Goal: Information Seeking & Learning: Learn about a topic

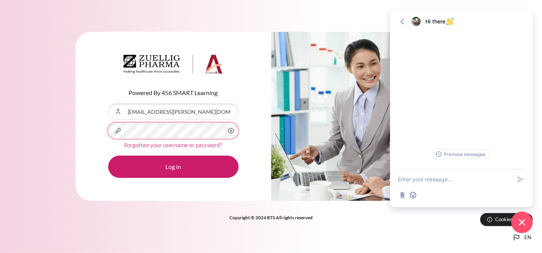
click at [108, 156] on button "Log in" at bounding box center [173, 167] width 130 height 22
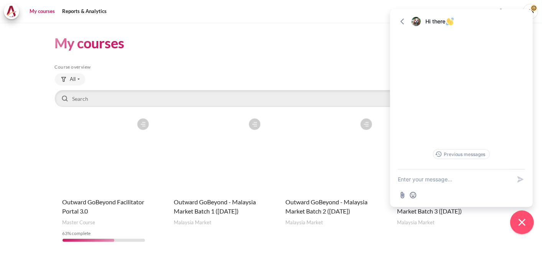
click at [523, 218] on icon "Close chat widget" at bounding box center [522, 223] width 12 height 12
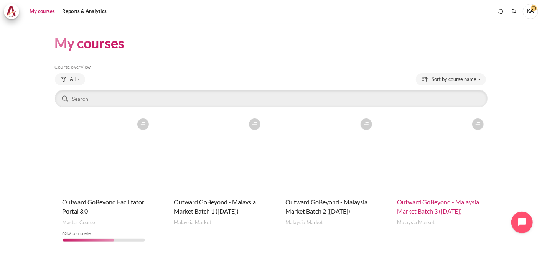
click at [428, 211] on span "Outward GoBeyond - Malaysia Market Batch 3 ([DATE])" at bounding box center [438, 206] width 82 height 16
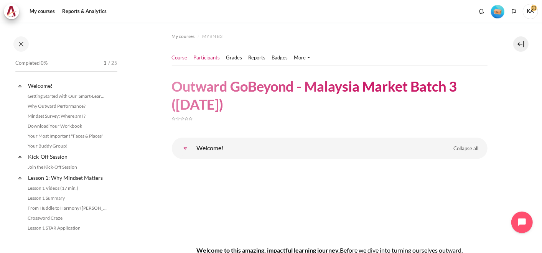
click at [215, 58] on link "Participants" at bounding box center [207, 58] width 26 height 8
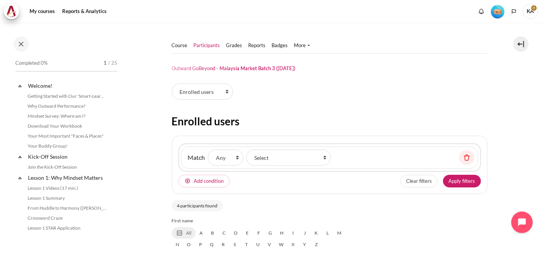
select select "groups"
select select "4961"
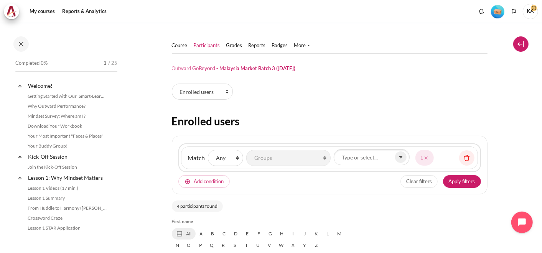
click at [520, 46] on button at bounding box center [520, 43] width 15 height 15
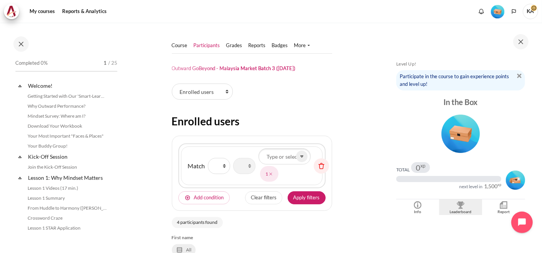
click at [460, 207] on img "Blocks" at bounding box center [461, 205] width 8 height 8
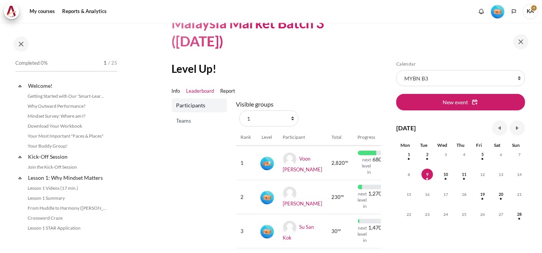
scroll to position [85, 0]
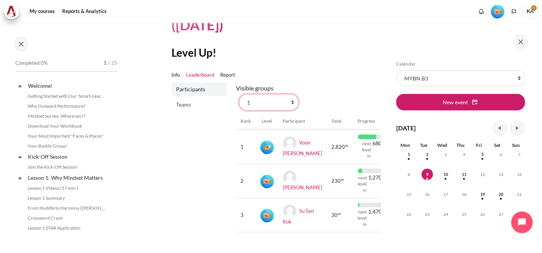
click at [254, 103] on select "All participants 1 2 3 3 4" at bounding box center [268, 102] width 59 height 16
select select "0"
click at [239, 94] on select "All participants 1 2 3 3 4" at bounding box center [268, 102] width 59 height 16
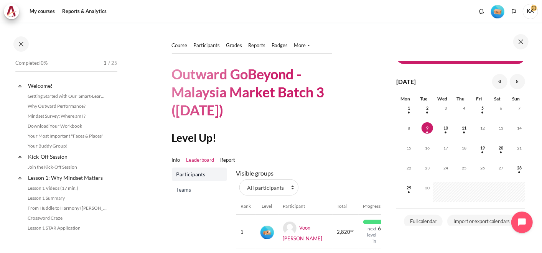
scroll to position [85, 0]
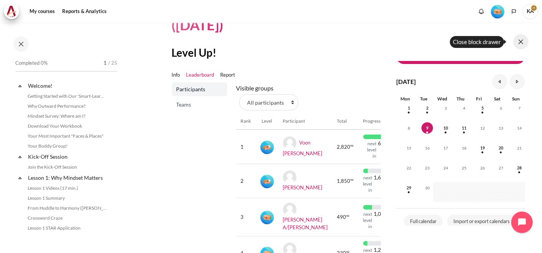
click at [521, 40] on button at bounding box center [520, 41] width 15 height 15
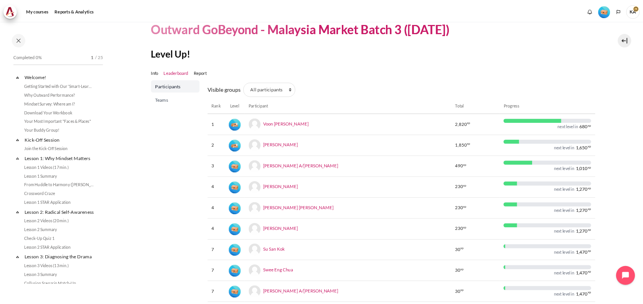
scroll to position [43, 0]
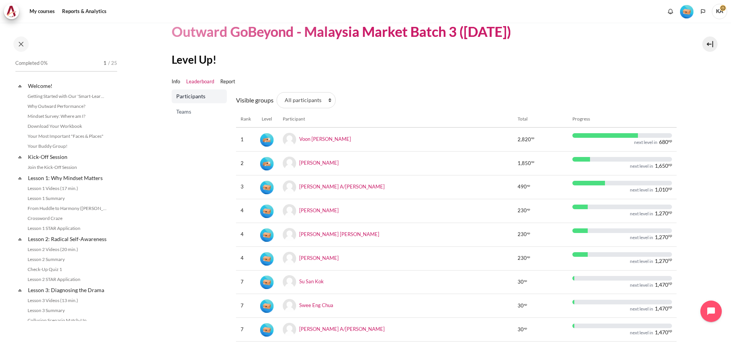
drag, startPoint x: 520, startPoint y: 0, endPoint x: 165, endPoint y: 242, distance: 429.4
click at [165, 242] on section "Course Participants" at bounding box center [424, 193] width 603 height 426
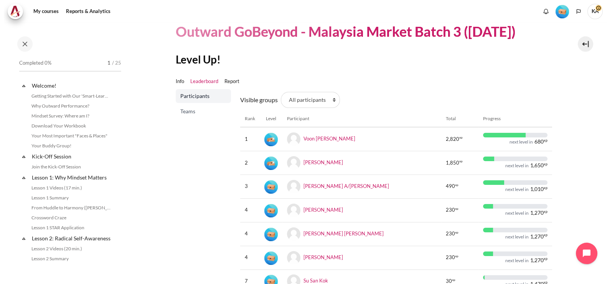
scroll to position [42, 0]
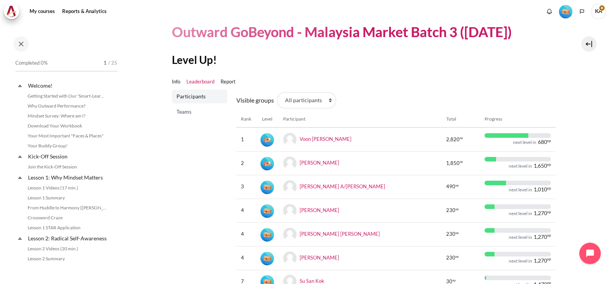
drag, startPoint x: 658, startPoint y: 0, endPoint x: 177, endPoint y: 171, distance: 510.5
click at [177, 171] on div "Participants Teams" at bounding box center [199, 243] width 55 height 306
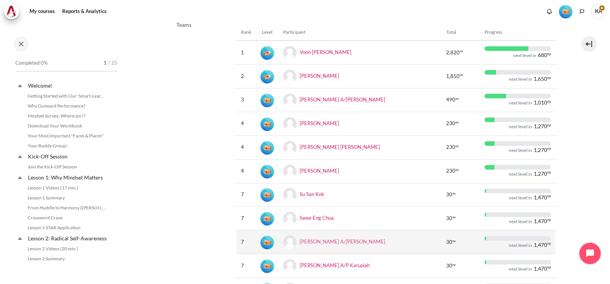
scroll to position [0, 0]
